Goal: Task Accomplishment & Management: Use online tool/utility

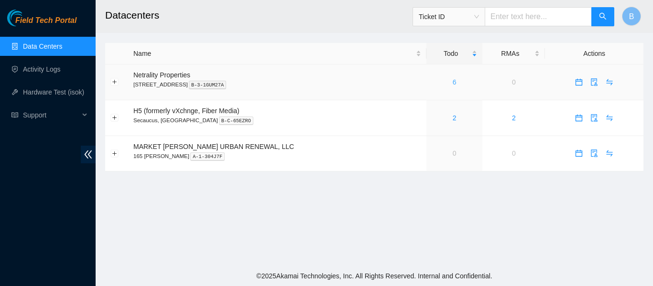
click at [453, 84] on link "6" at bounding box center [455, 82] width 4 height 8
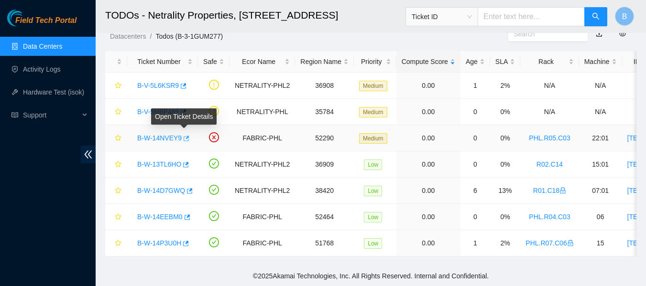
click at [184, 135] on icon "button" at bounding box center [185, 138] width 7 height 7
click at [254, 32] on header "TODOs - Netrality Properties, 401 N. Broad (Philadelphia) Ticket ID B" at bounding box center [419, 16] width 646 height 33
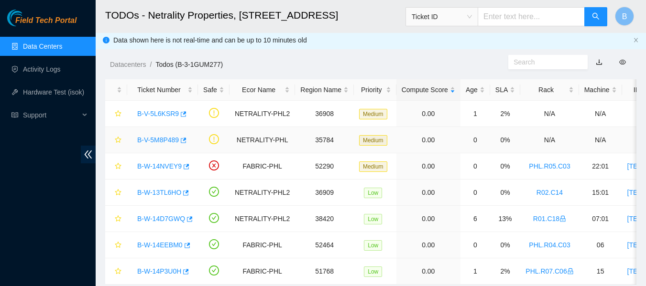
scroll to position [37, 0]
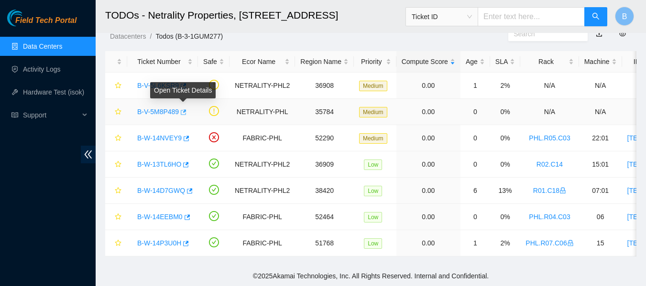
click at [182, 109] on icon "button" at bounding box center [182, 112] width 7 height 7
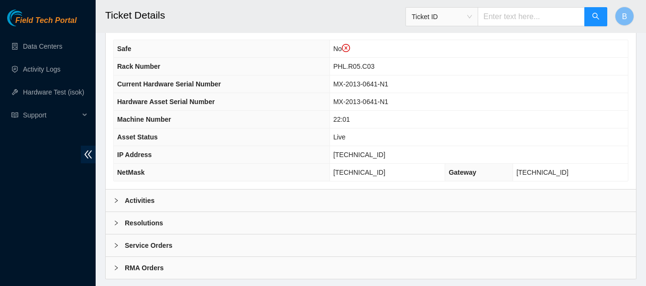
scroll to position [391, 0]
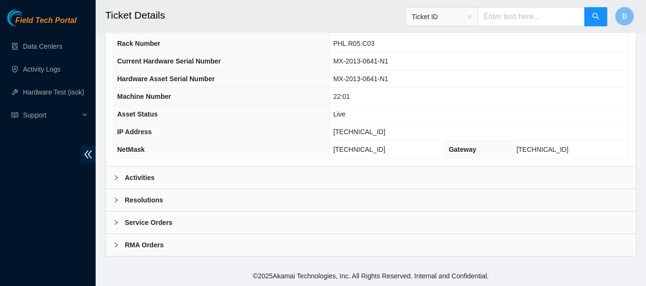
click at [285, 175] on div "Activities" at bounding box center [371, 178] width 530 height 22
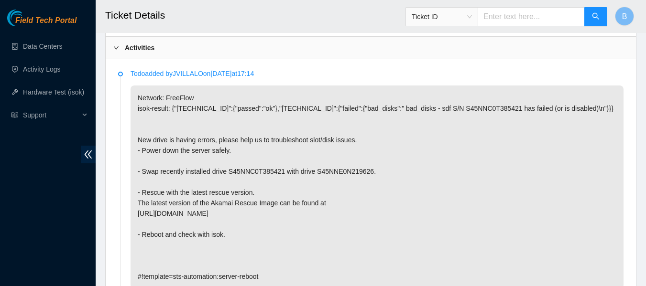
scroll to position [475, 0]
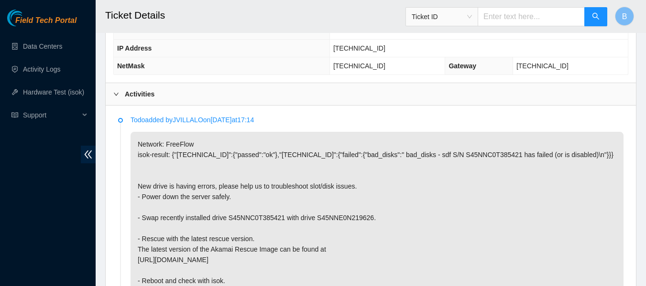
click at [200, 100] on div "Activities" at bounding box center [371, 94] width 530 height 22
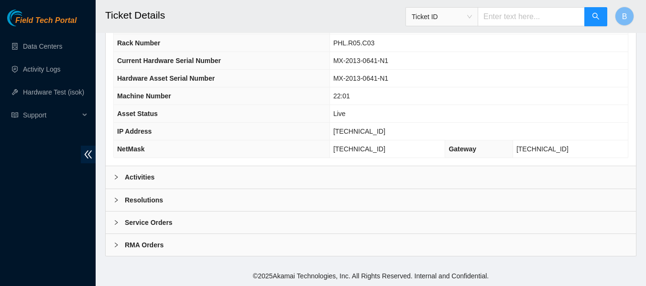
scroll to position [391, 0]
click at [149, 181] on b "Activities" at bounding box center [140, 178] width 30 height 11
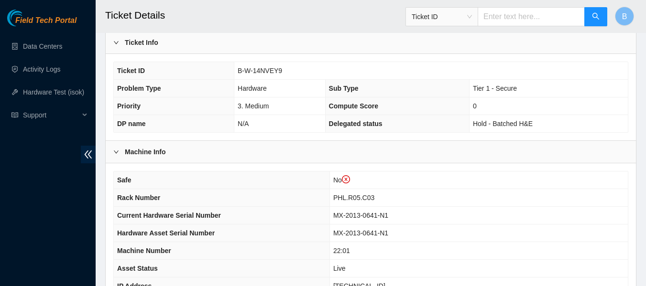
scroll to position [236, 0]
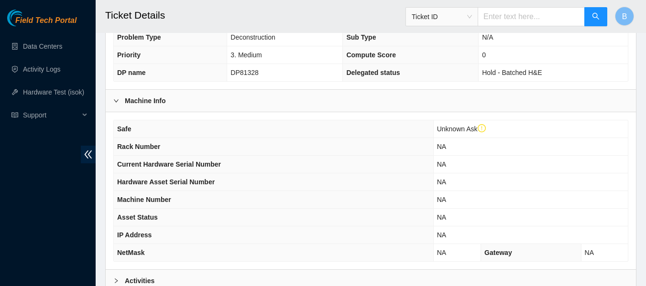
scroll to position [391, 0]
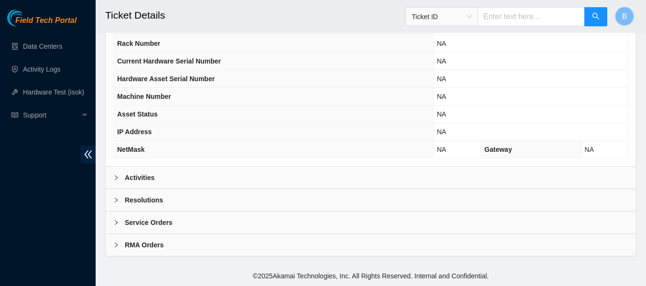
click at [213, 178] on div "Activities" at bounding box center [371, 178] width 530 height 22
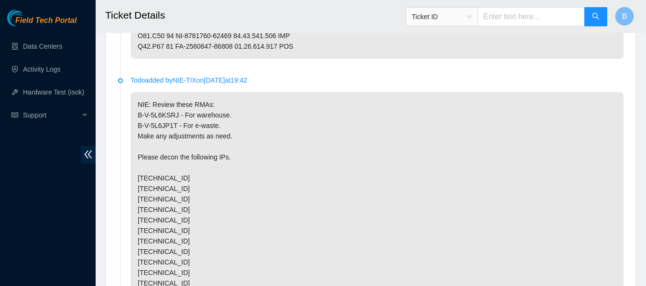
scroll to position [868, 0]
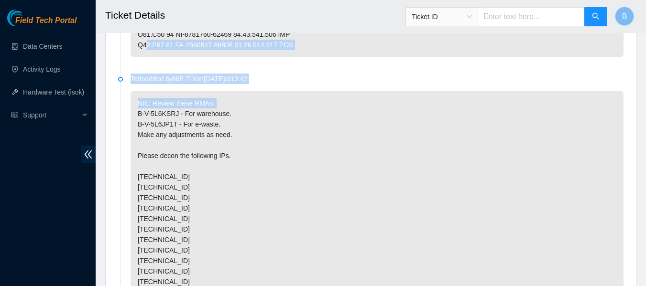
drag, startPoint x: 302, startPoint y: 126, endPoint x: 328, endPoint y: 44, distance: 85.7
click at [328, 44] on ul "Todo added by NIE-TIX on 2025-09-01 at 09:32 Todo added by NIE-TIX on 2025-05-0…" at bounding box center [370, 200] width 505 height 953
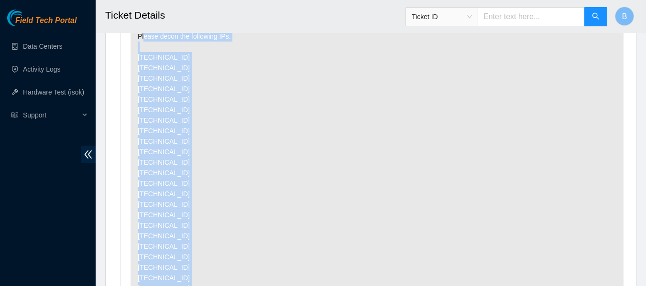
drag, startPoint x: 295, startPoint y: 167, endPoint x: 272, endPoint y: 309, distance: 143.9
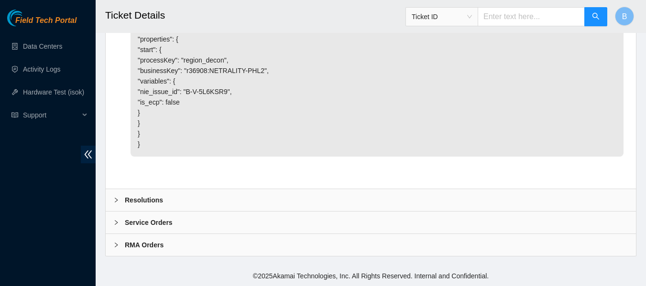
scroll to position [1390, 0]
click at [173, 209] on div "Resolutions" at bounding box center [371, 200] width 530 height 22
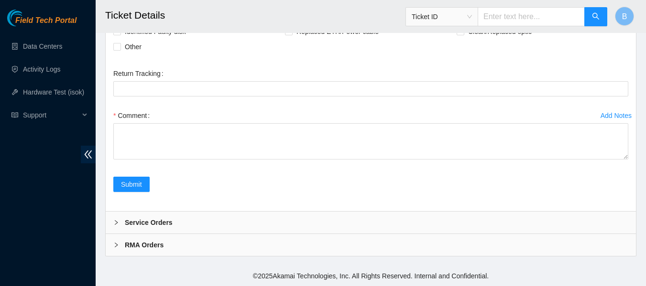
scroll to position [1616, 0]
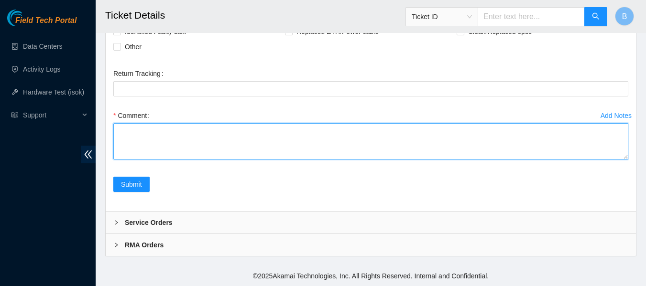
click at [207, 143] on textarea "Comment" at bounding box center [370, 141] width 515 height 36
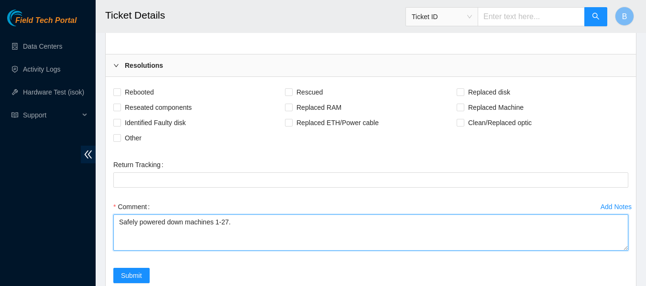
scroll to position [1502, 0]
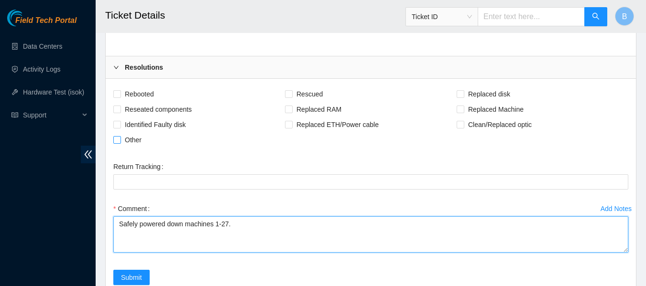
type textarea "Safely powered down machines 1-27."
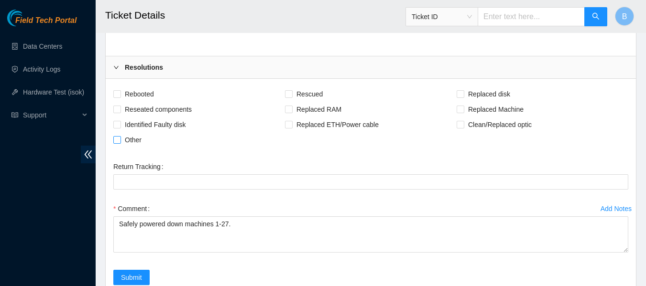
click at [132, 148] on span "Other" at bounding box center [133, 139] width 24 height 15
click at [120, 143] on input "Other" at bounding box center [116, 139] width 7 height 7
checkbox input "true"
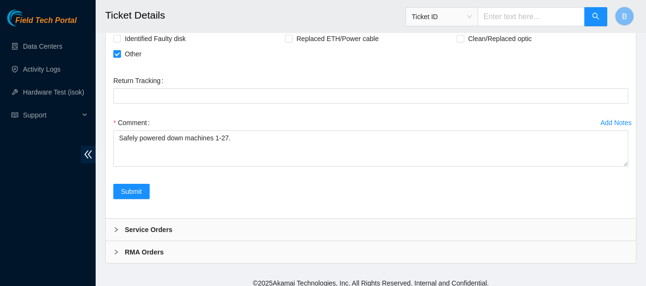
scroll to position [1616, 0]
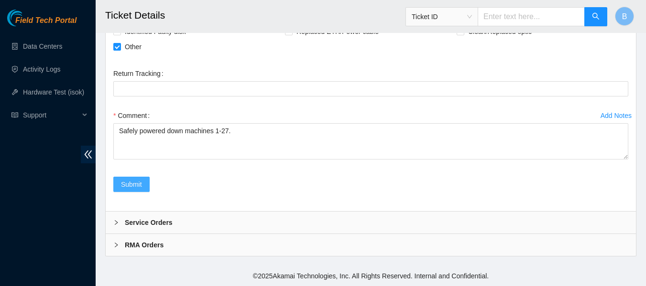
click at [135, 184] on span "Submit" at bounding box center [131, 184] width 21 height 11
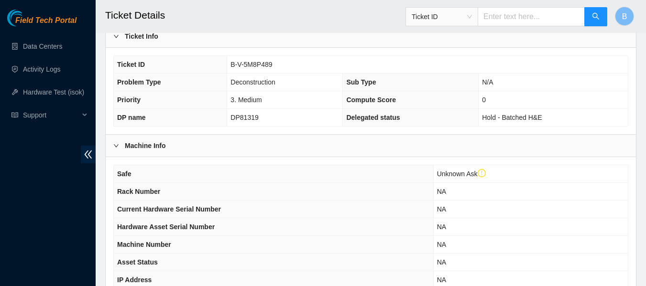
scroll to position [391, 0]
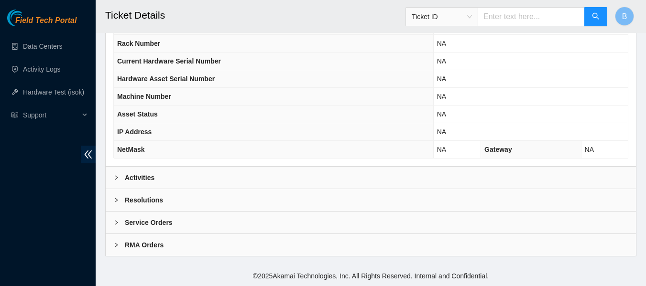
click at [311, 182] on div "Activities" at bounding box center [371, 178] width 530 height 22
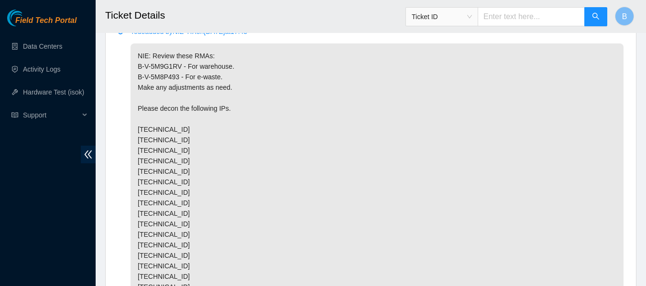
scroll to position [1369, 0]
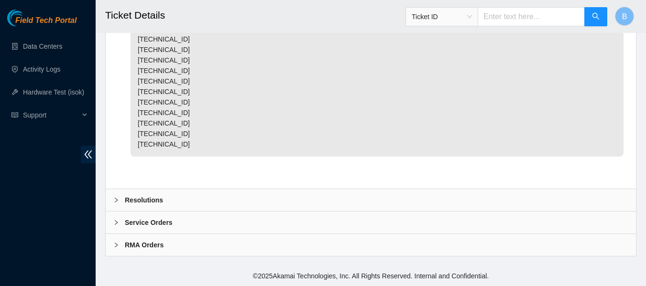
click at [140, 198] on b "Resolutions" at bounding box center [144, 200] width 38 height 11
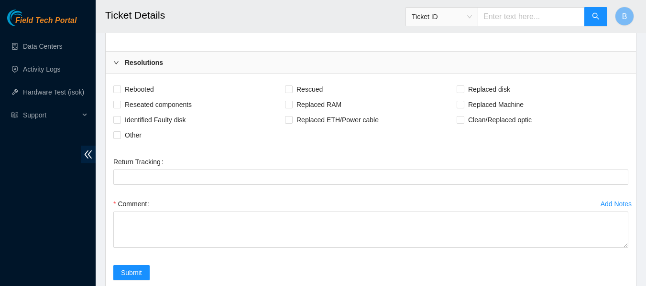
scroll to position [1512, 0]
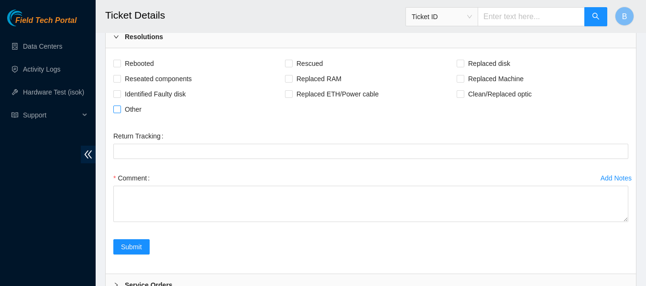
click at [124, 117] on span "Other" at bounding box center [133, 109] width 24 height 15
click at [120, 112] on input "Other" at bounding box center [116, 109] width 7 height 7
checkbox input "true"
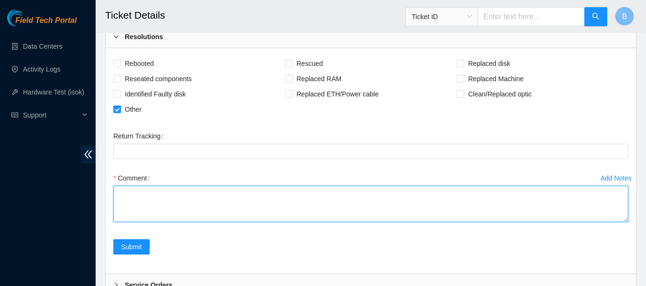
click at [163, 220] on textarea "Comment" at bounding box center [370, 204] width 515 height 36
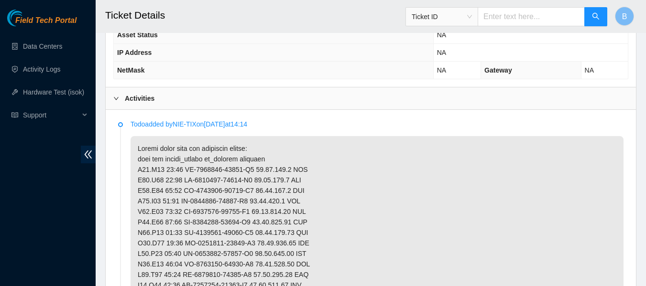
scroll to position [471, 0]
type textarea "Safely powered down machines 9-21."
click at [120, 95] on div at bounding box center [118, 98] width 11 height 11
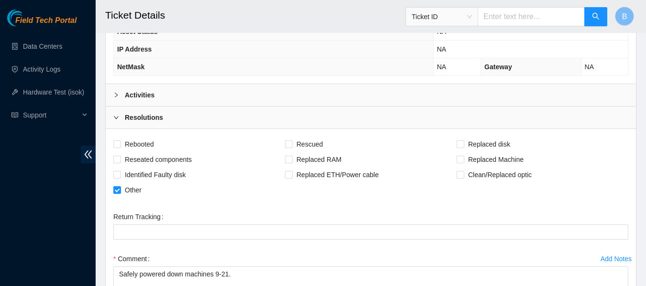
scroll to position [617, 0]
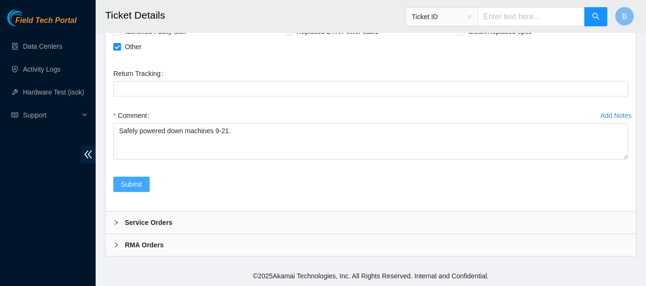
click at [131, 182] on span "Submit" at bounding box center [131, 184] width 21 height 11
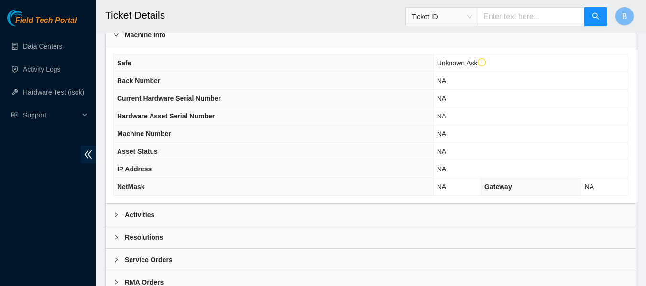
scroll to position [391, 0]
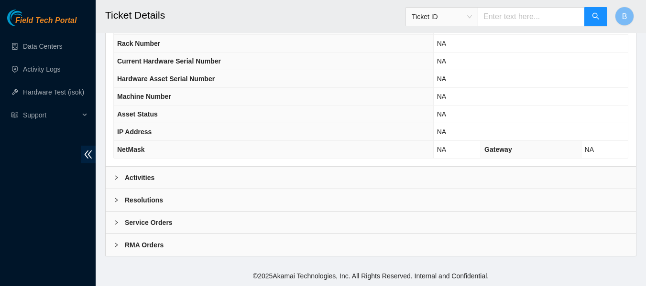
click at [152, 173] on b "Activities" at bounding box center [140, 178] width 30 height 11
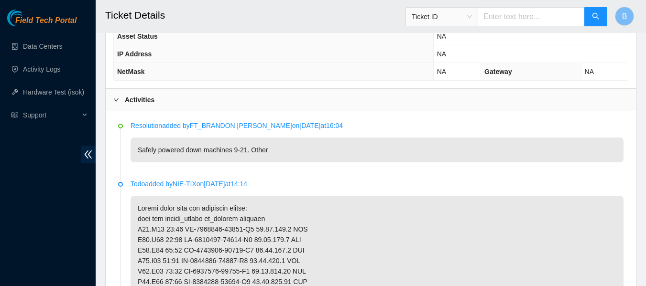
scroll to position [467, 0]
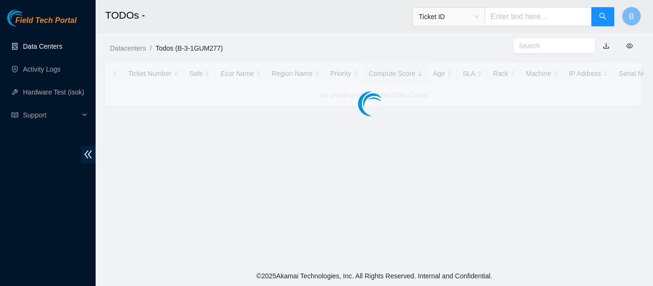
drag, startPoint x: 0, startPoint y: 0, endPoint x: 44, endPoint y: 48, distance: 64.9
click at [44, 48] on link "Data Centers" at bounding box center [42, 47] width 39 height 8
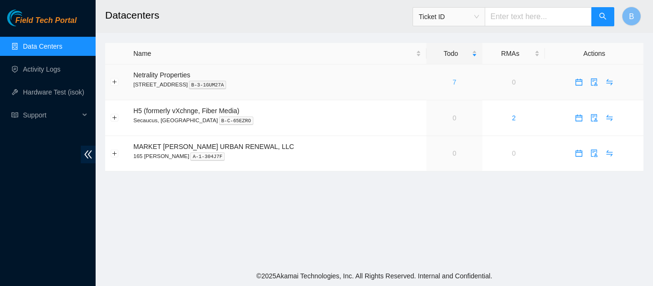
click at [453, 82] on link "7" at bounding box center [455, 82] width 4 height 8
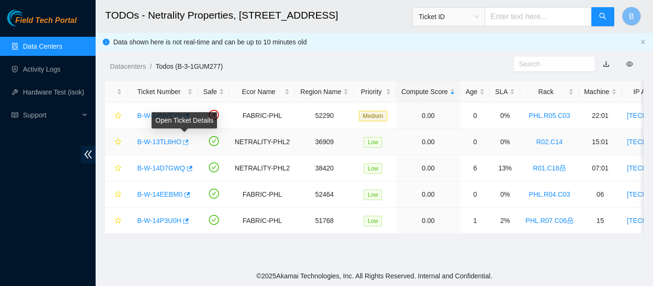
click at [184, 141] on icon "button" at bounding box center [185, 142] width 7 height 7
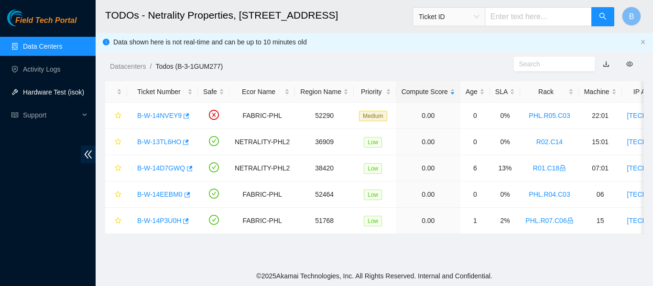
click at [78, 88] on link "Hardware Test (isok)" at bounding box center [53, 92] width 61 height 8
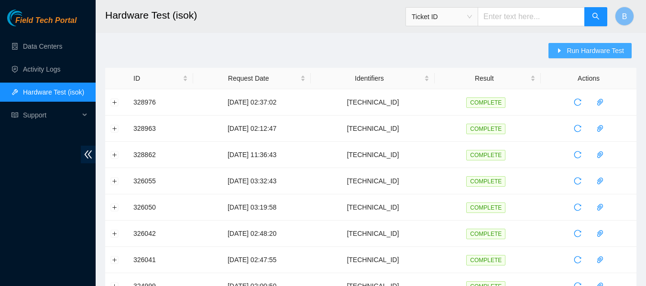
click at [598, 52] on span "Run Hardware Test" at bounding box center [594, 50] width 57 height 11
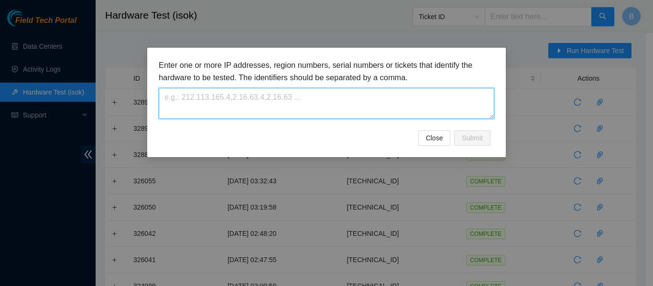
click at [303, 108] on textarea at bounding box center [326, 103] width 335 height 31
paste textarea "[TECHNICAL_ID]"
type textarea "[TECHNICAL_ID]"
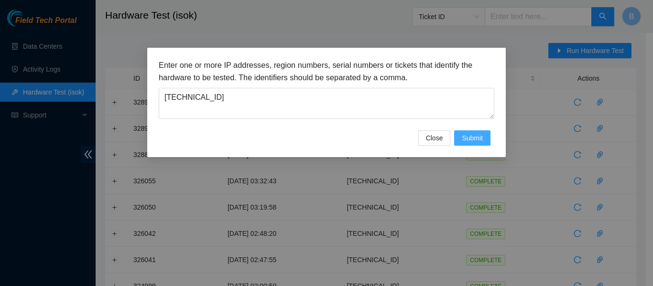
click at [473, 141] on span "Submit" at bounding box center [472, 138] width 21 height 11
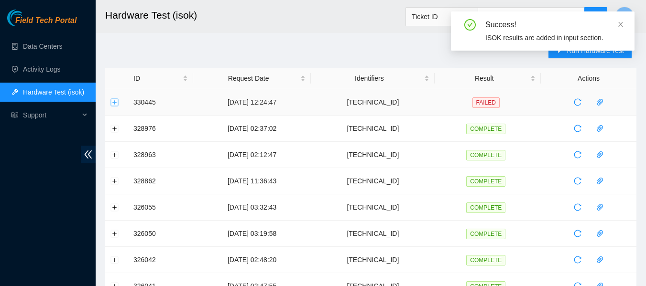
click at [114, 102] on button "Expand row" at bounding box center [115, 102] width 8 height 8
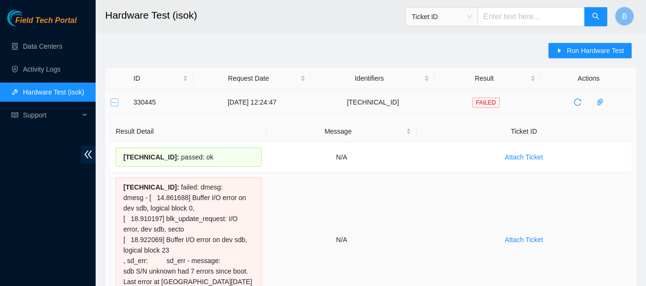
scroll to position [0, 0]
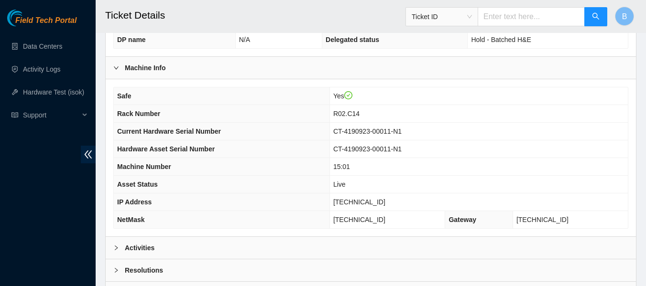
scroll to position [373, 0]
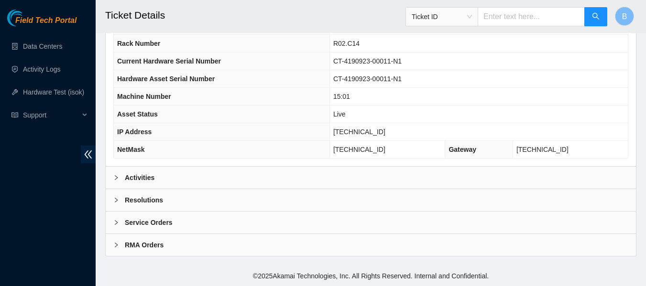
click at [157, 181] on div "Activities" at bounding box center [371, 178] width 530 height 22
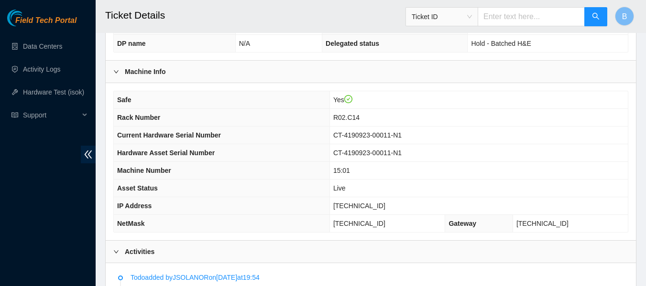
scroll to position [290, 0]
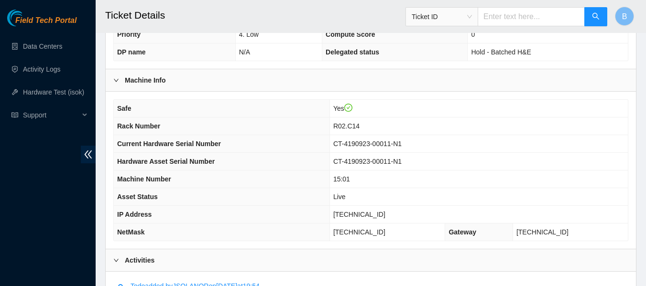
click at [325, 235] on th "NetMask" at bounding box center [222, 233] width 216 height 18
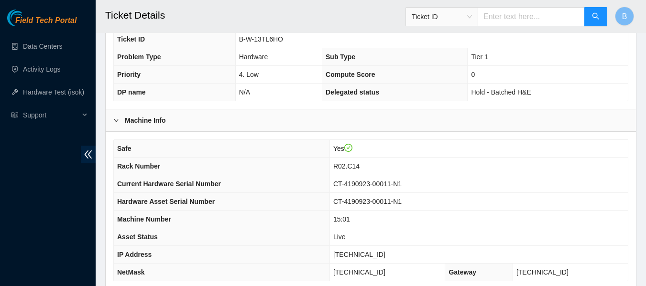
scroll to position [250, 0]
click at [378, 251] on span "[TECHNICAL_ID]" at bounding box center [359, 254] width 52 height 8
copy span "[TECHNICAL_ID]"
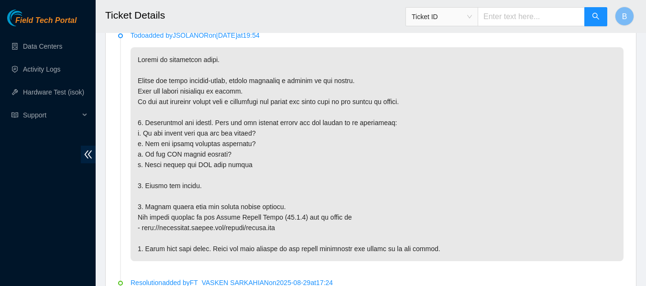
scroll to position [547, 0]
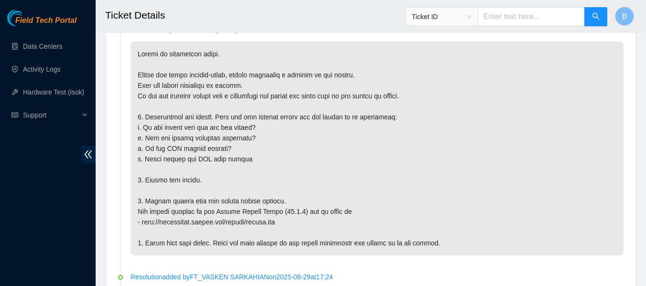
click at [310, 44] on p at bounding box center [376, 149] width 493 height 214
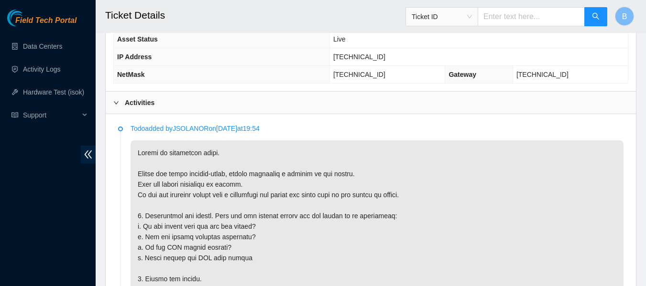
scroll to position [450, 0]
